Goal: Transaction & Acquisition: Purchase product/service

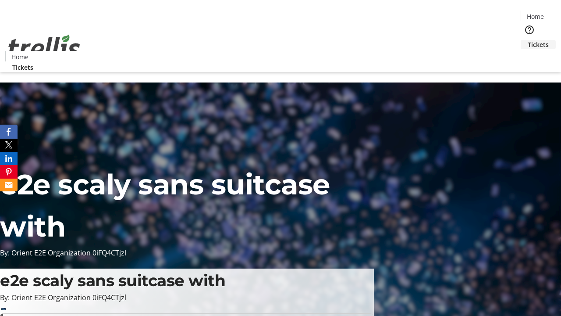
click at [528, 40] on span "Tickets" at bounding box center [538, 44] width 21 height 9
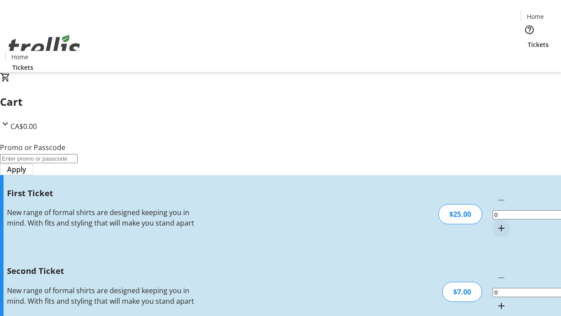
click at [496, 223] on mat-icon "Increment by one" at bounding box center [501, 228] width 11 height 11
type input "1"
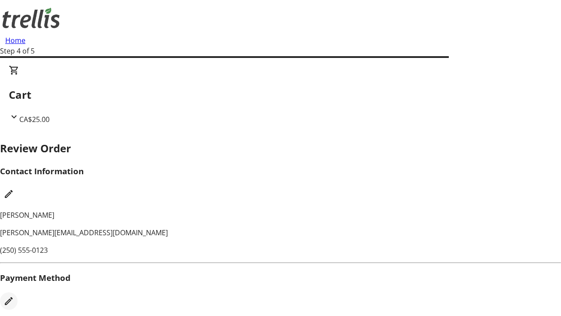
click at [14, 295] on mat-icon "Edit Payment Method" at bounding box center [9, 300] width 11 height 11
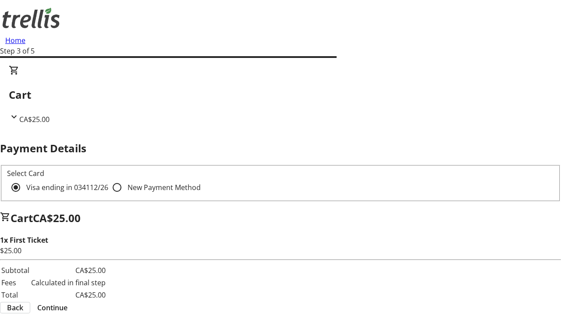
click at [108, 178] on input "New Payment Method" at bounding box center [117, 187] width 18 height 18
radio input "true"
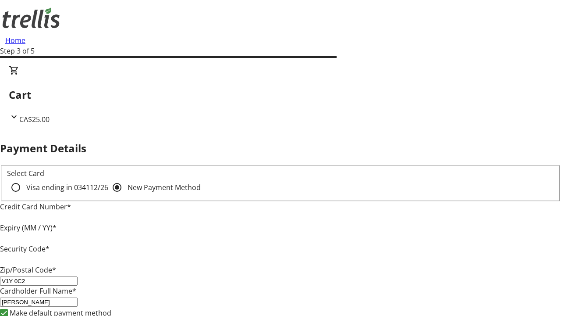
type input "V1Y 0C2"
